Goal: Task Accomplishment & Management: Manage account settings

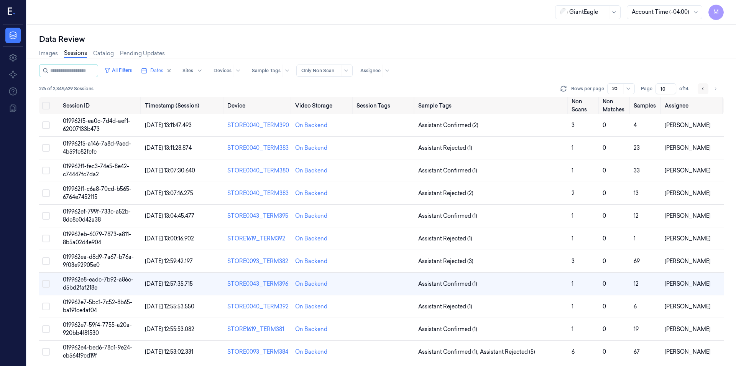
click at [704, 89] on icon "Go to previous page" at bounding box center [703, 89] width 5 height 6
type input "9"
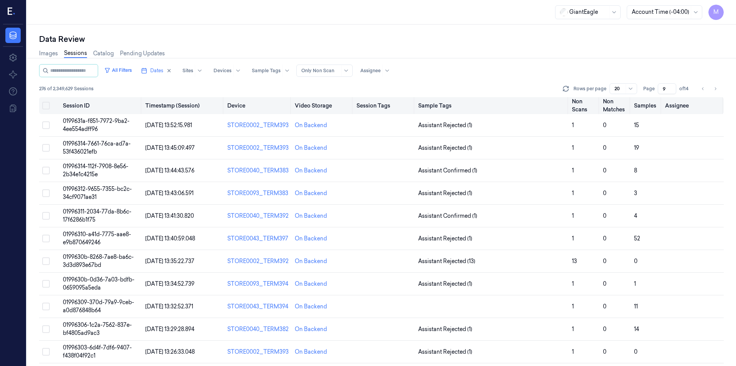
click at [48, 102] on button "Select all" at bounding box center [46, 106] width 8 height 8
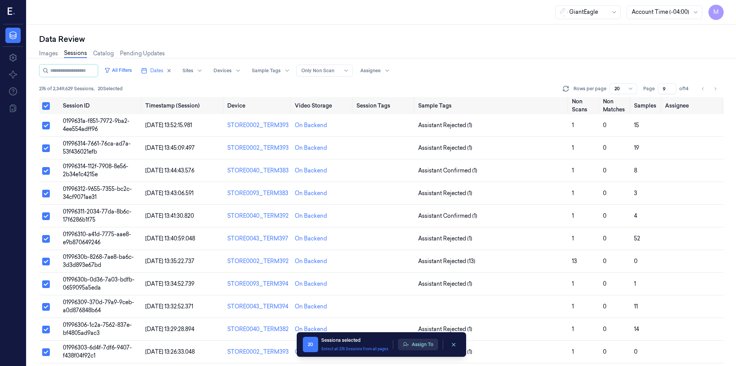
click at [419, 341] on button "Assign To" at bounding box center [418, 344] width 40 height 12
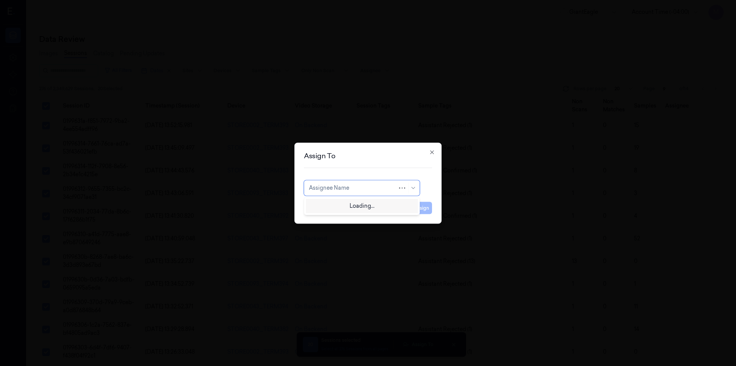
click at [356, 191] on div at bounding box center [353, 188] width 89 height 8
type input "pav"
click at [351, 204] on div "[PERSON_NAME] kb" at bounding box center [362, 205] width 106 height 8
click at [418, 208] on button "Assign" at bounding box center [421, 207] width 21 height 12
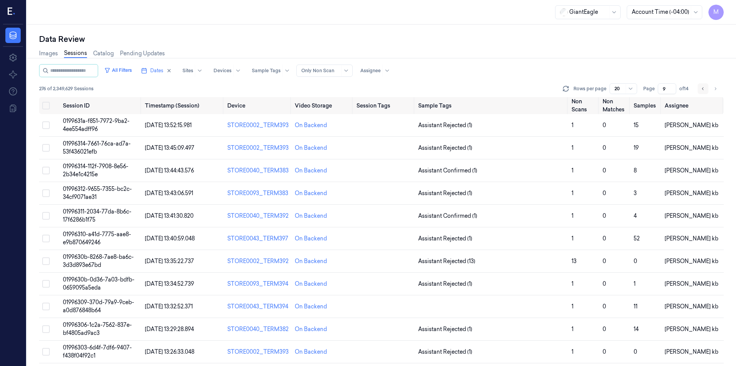
click at [703, 89] on icon "Go to previous page" at bounding box center [703, 88] width 2 height 3
type input "8"
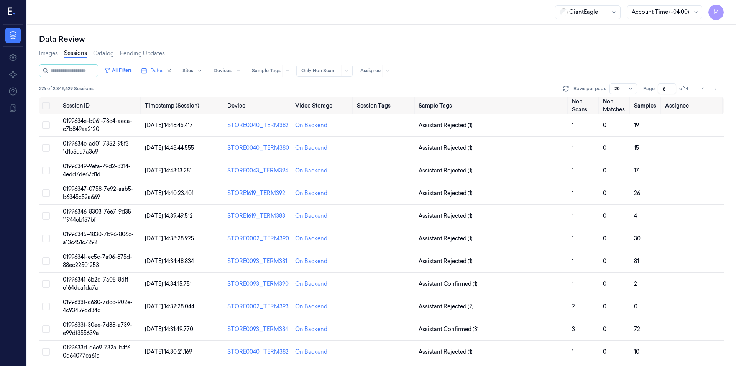
click at [436, 74] on div "All Filters Dates Sites Devices Sample Tags Alert Type Only Non Scan Assignee" at bounding box center [381, 70] width 685 height 13
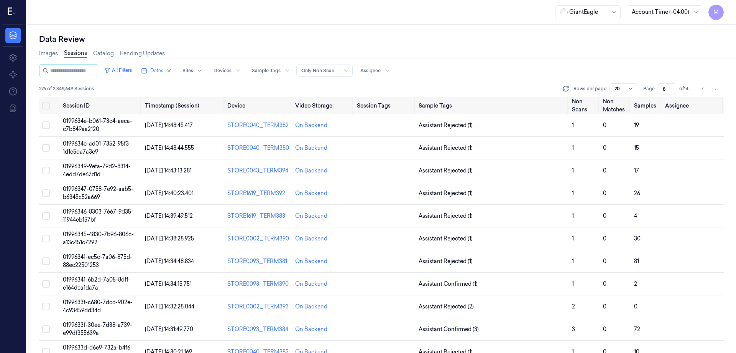
click at [540, 74] on div "All Filters Dates Sites Devices Sample Tags Alert Type Only Non Scan Assignee" at bounding box center [381, 70] width 685 height 13
click at [46, 106] on button "Select all" at bounding box center [46, 106] width 8 height 8
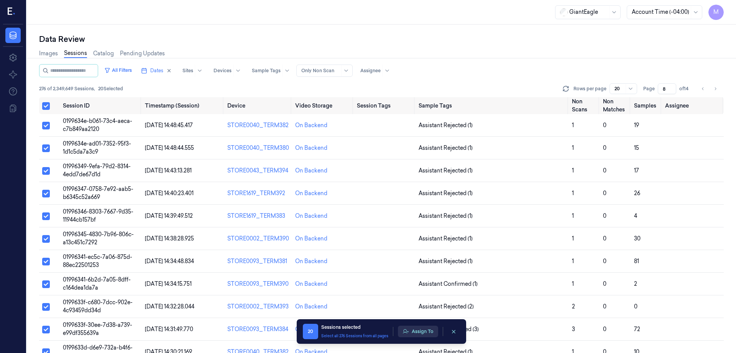
click at [423, 328] on button "Assign To" at bounding box center [418, 331] width 40 height 12
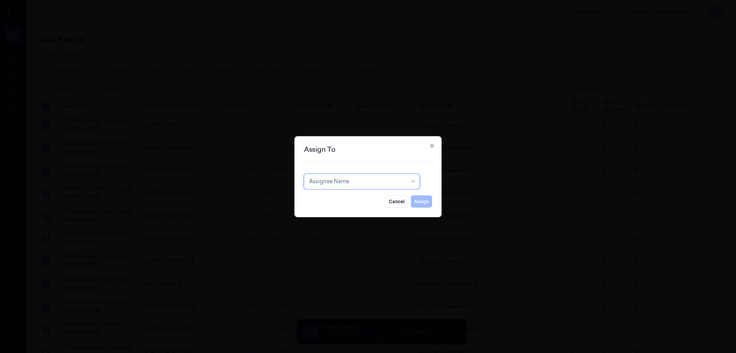
click at [356, 178] on div at bounding box center [358, 181] width 98 height 8
type input "t"
type input "ra"
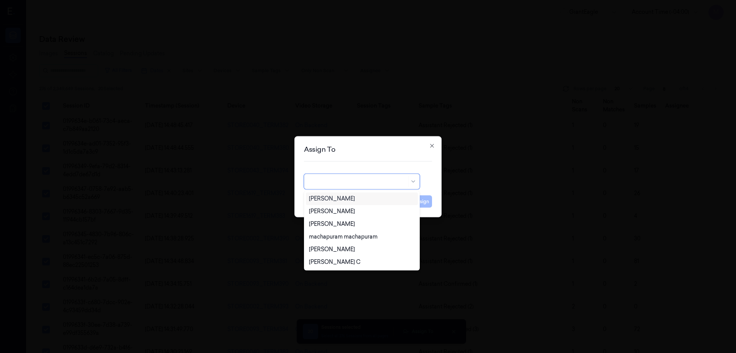
click at [330, 183] on div at bounding box center [358, 181] width 98 height 8
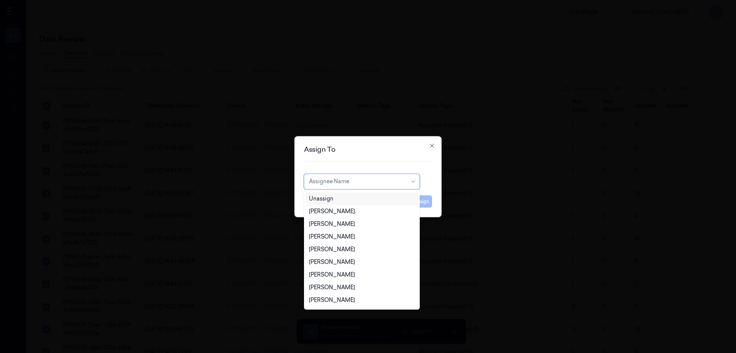
click at [330, 183] on div at bounding box center [358, 181] width 98 height 8
type input "t"
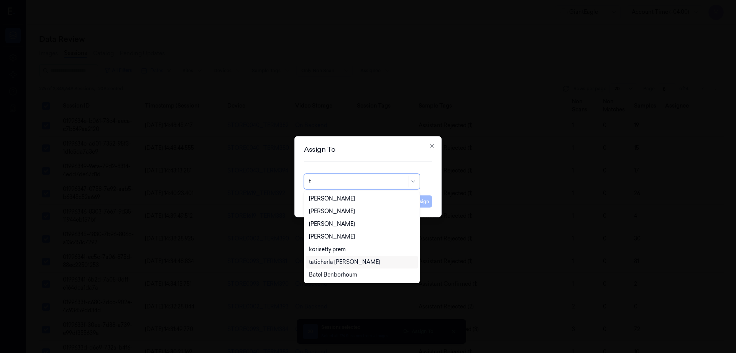
click at [346, 264] on div "taticherla [PERSON_NAME]" at bounding box center [344, 262] width 71 height 8
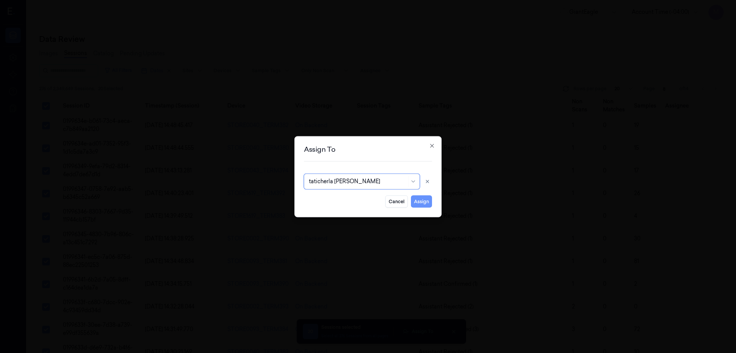
click at [414, 203] on button "Assign" at bounding box center [421, 201] width 21 height 12
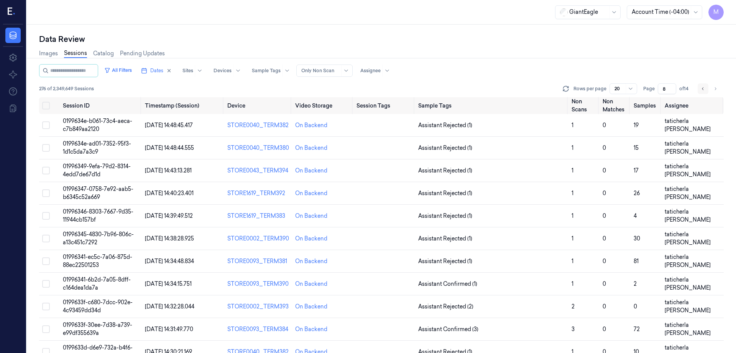
click at [707, 90] on button "Go to previous page" at bounding box center [703, 88] width 11 height 11
type input "7"
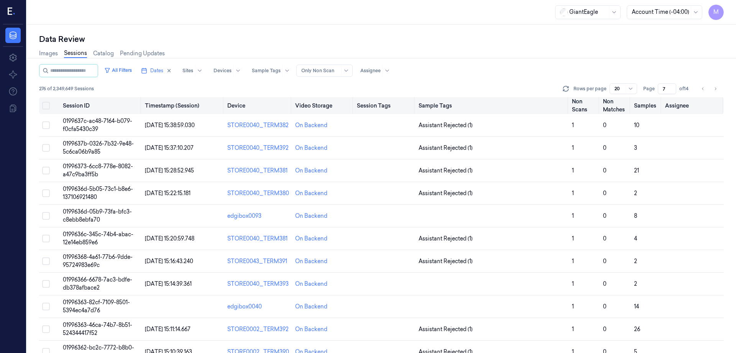
click at [47, 102] on button "Select all" at bounding box center [46, 106] width 8 height 8
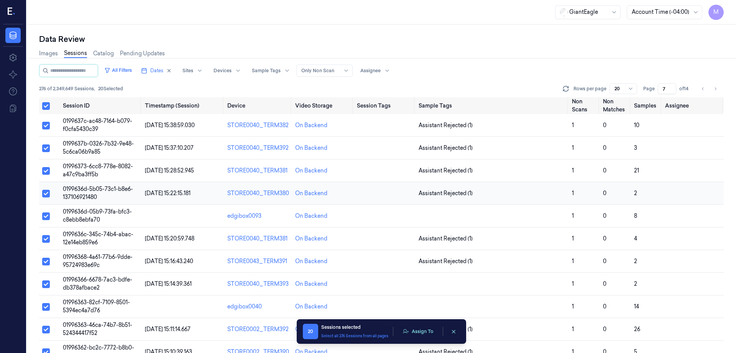
type button "on"
click at [421, 330] on button "Assign To" at bounding box center [418, 331] width 40 height 12
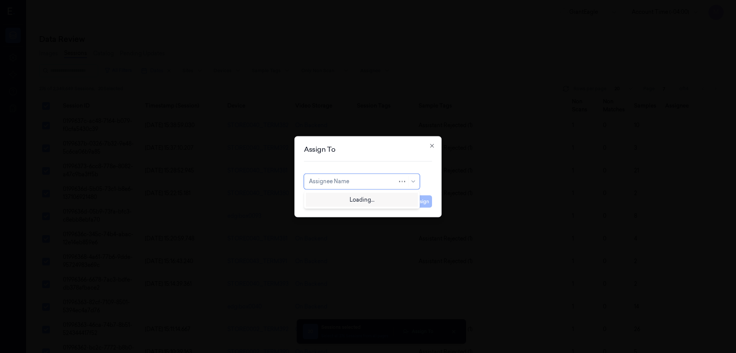
click at [358, 181] on div at bounding box center [353, 181] width 89 height 8
type input "co"
click at [378, 196] on div "compli balaji" at bounding box center [362, 198] width 106 height 8
click at [418, 203] on button "Assign" at bounding box center [421, 201] width 21 height 12
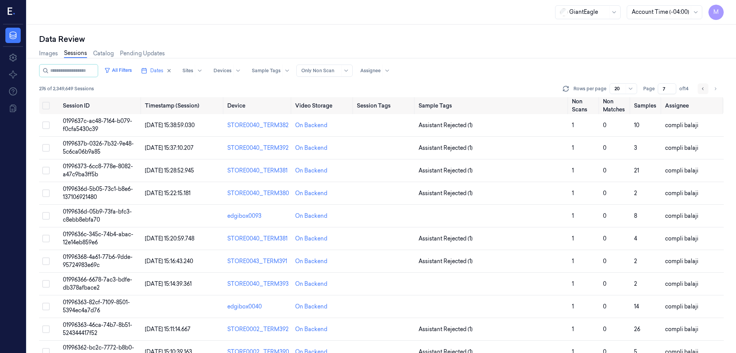
click at [704, 88] on icon "Go to previous page" at bounding box center [703, 89] width 5 height 6
type input "6"
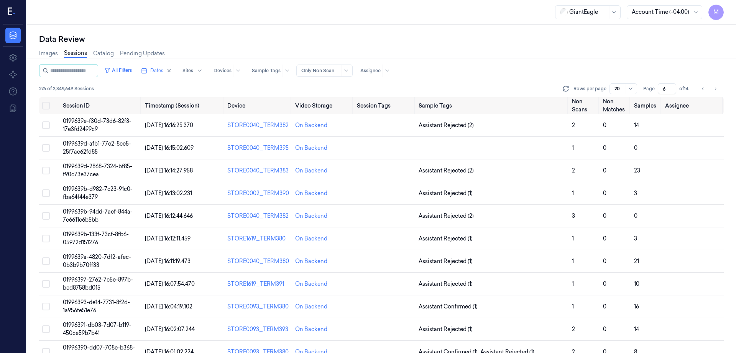
click at [486, 73] on div "All Filters Dates Sites Devices Sample Tags Alert Type Only Non Scan Assignee" at bounding box center [381, 70] width 685 height 13
